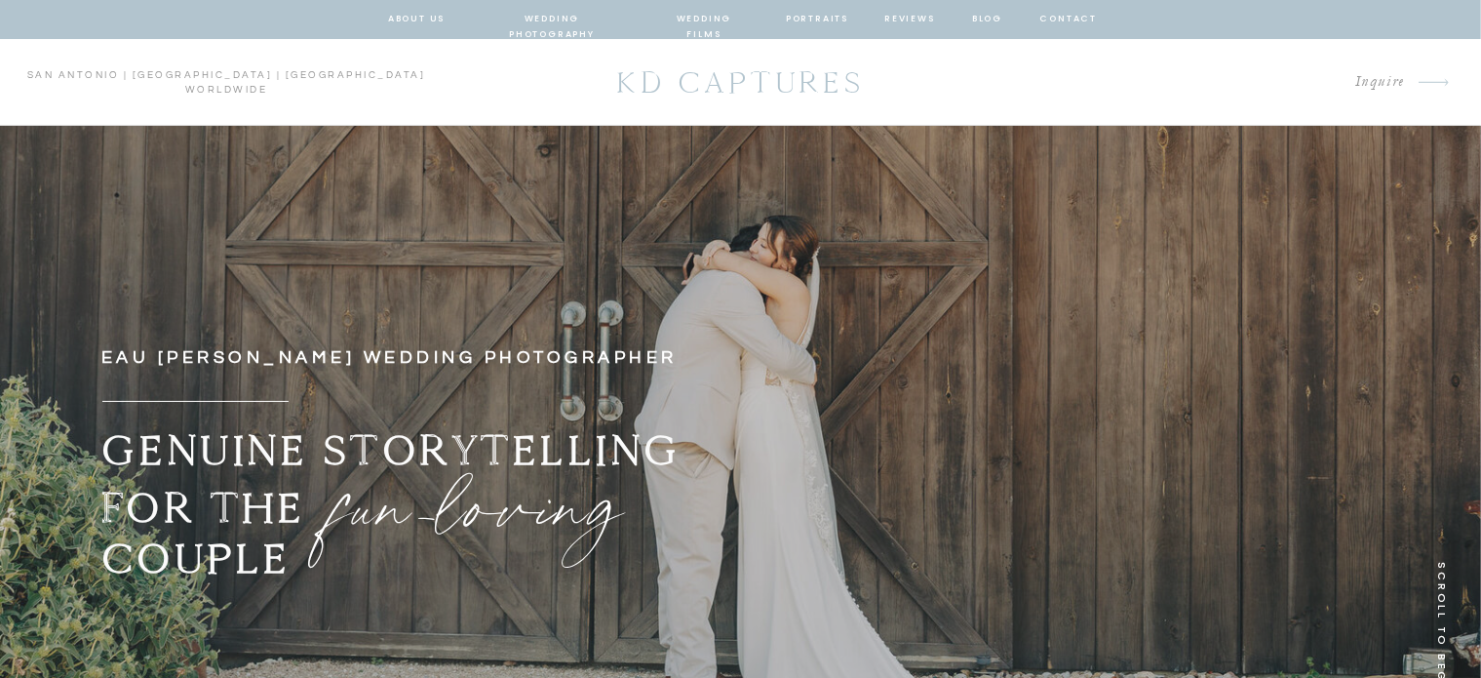
click at [522, 19] on nav "wedding photography" at bounding box center [552, 20] width 143 height 18
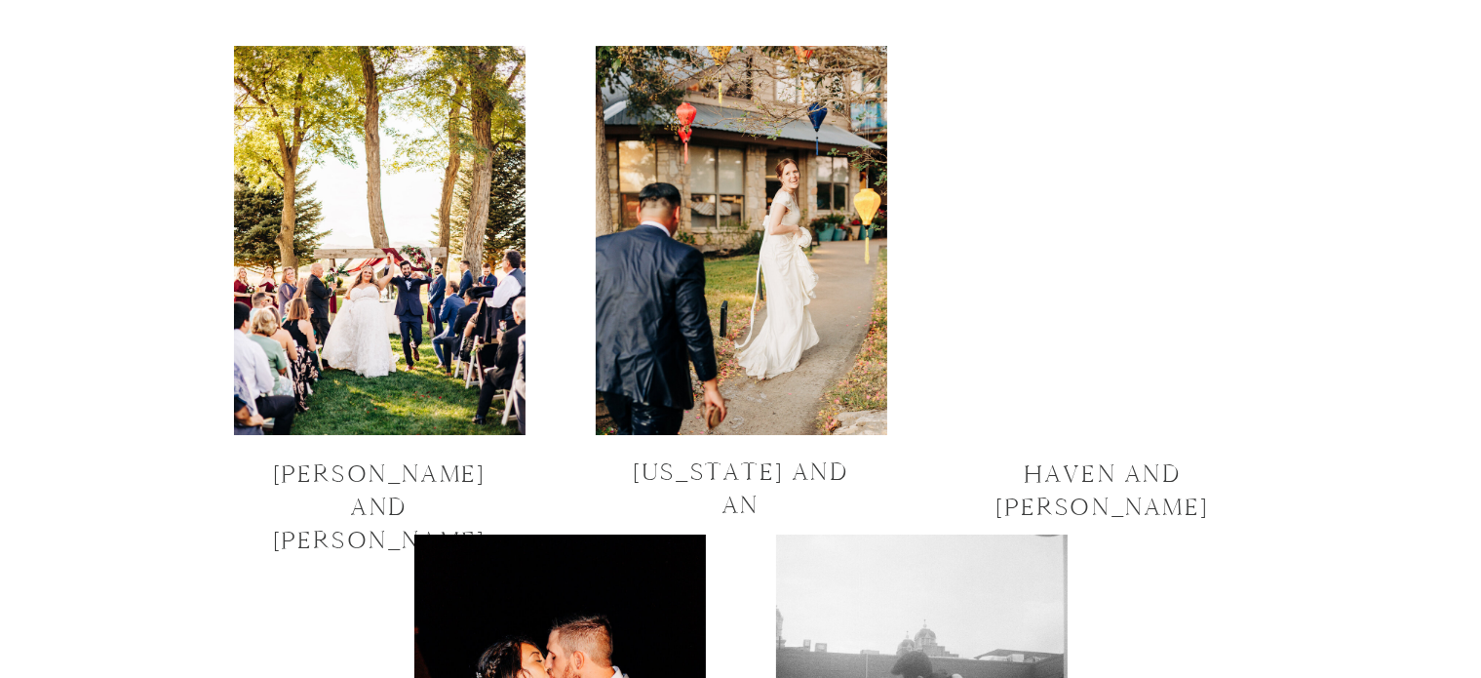
scroll to position [6644, 0]
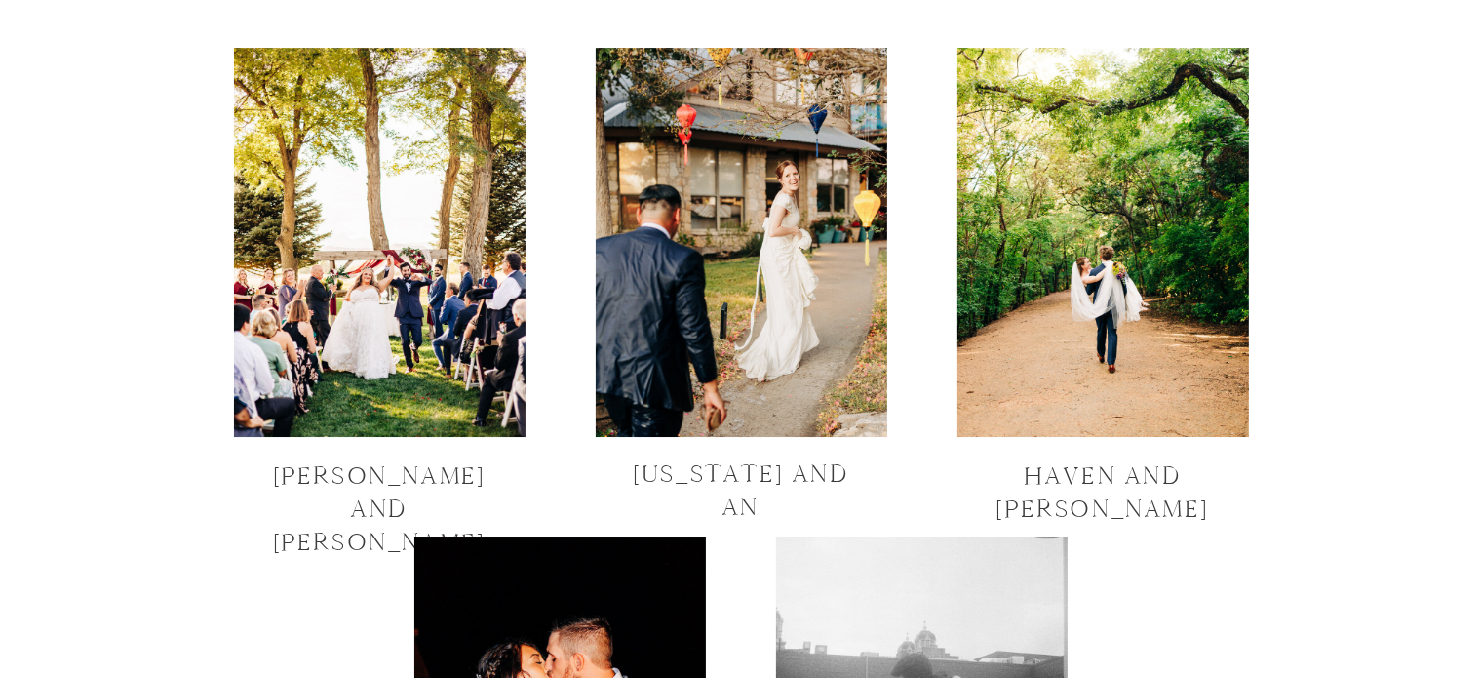
click at [1072, 342] on div at bounding box center [1103, 242] width 292 height 389
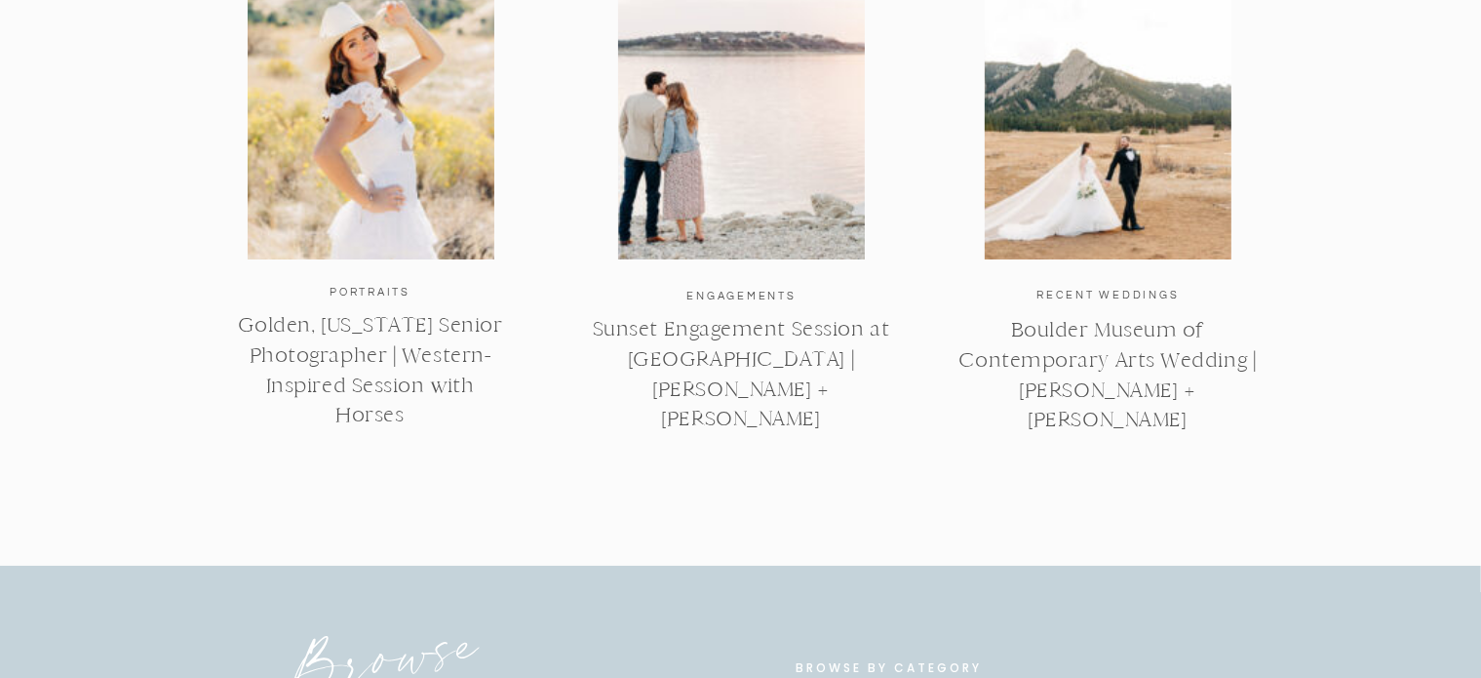
scroll to position [7336, 0]
click at [1113, 382] on link "Boulder Museum of Contemporary Arts Wedding | [PERSON_NAME] + [PERSON_NAME]" at bounding box center [1107, 373] width 297 height 115
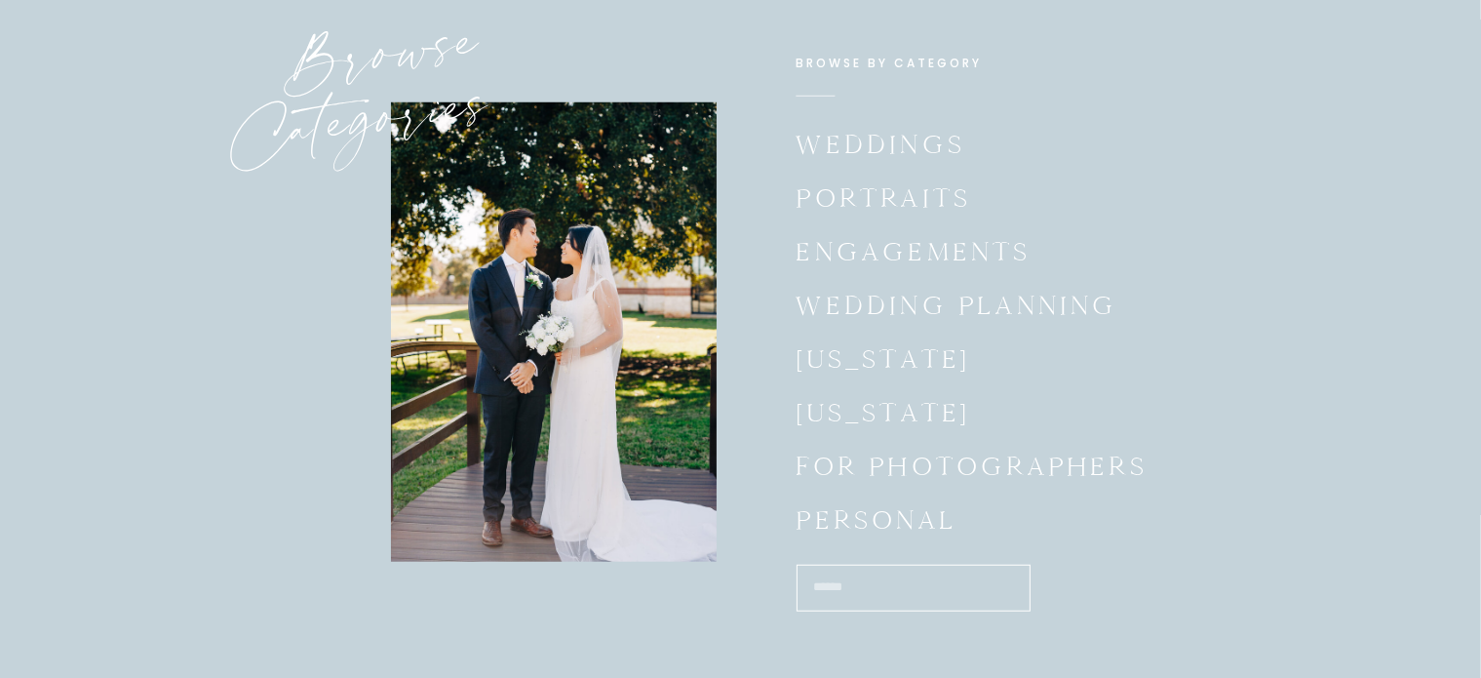
scroll to position [16327, 0]
